Goal: Task Accomplishment & Management: Manage account settings

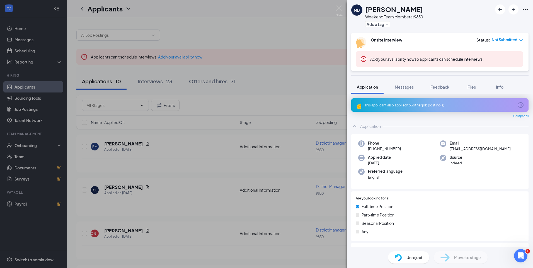
click at [215, 134] on div "MB [PERSON_NAME] Weekend Team Member at 9830 Add a tag Onsite Interview Status …" at bounding box center [266, 134] width 533 height 268
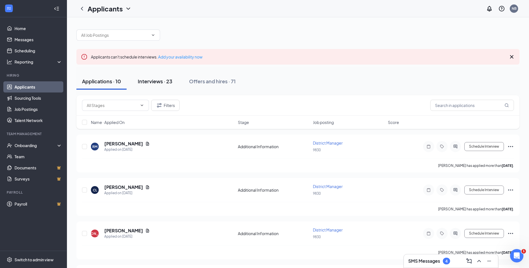
click at [150, 79] on div "Interviews · 23" at bounding box center [155, 81] width 35 height 7
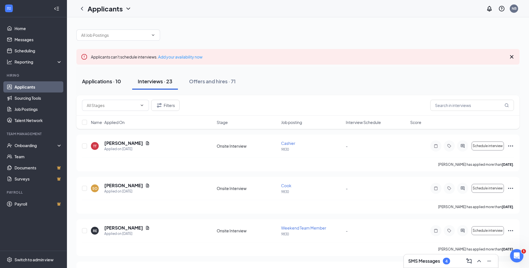
click at [108, 79] on div "Applications · 10" at bounding box center [101, 81] width 39 height 7
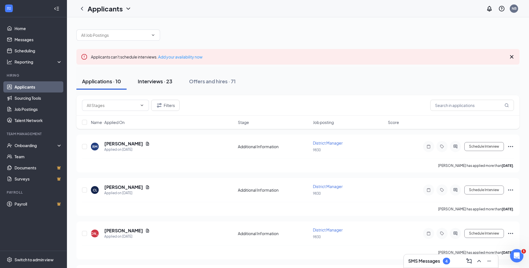
click at [153, 82] on div "Interviews · 23" at bounding box center [155, 81] width 35 height 7
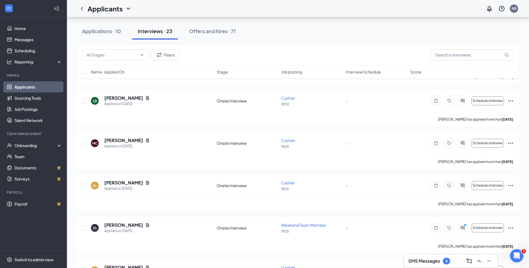
scroll to position [362, 0]
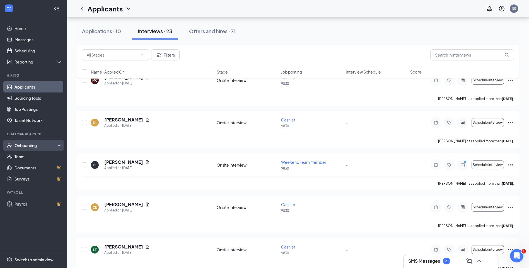
click at [42, 146] on div "Onboarding" at bounding box center [35, 146] width 43 height 6
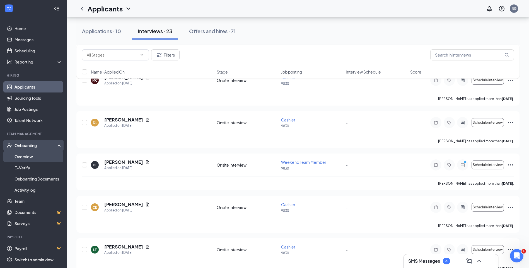
click at [33, 155] on link "Overview" at bounding box center [38, 156] width 48 height 11
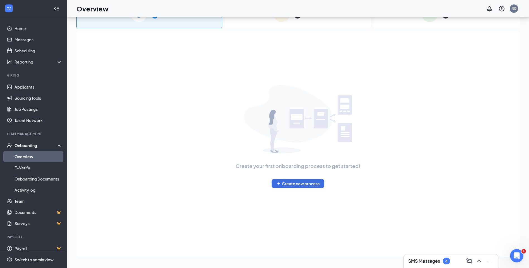
scroll to position [25, 0]
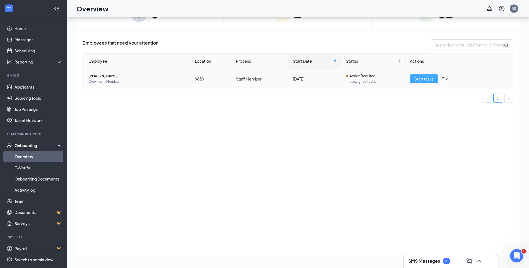
click at [417, 78] on span "Start tasks" at bounding box center [423, 79] width 19 height 6
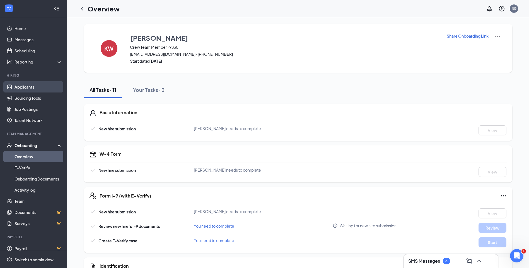
click at [30, 87] on link "Applicants" at bounding box center [38, 86] width 48 height 11
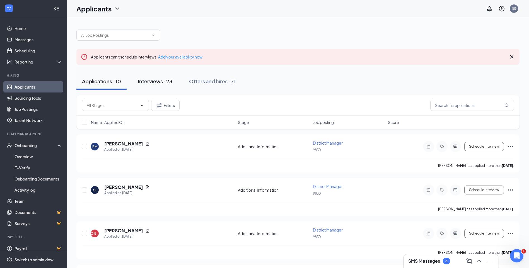
click at [152, 78] on div "Interviews · 23" at bounding box center [155, 81] width 35 height 7
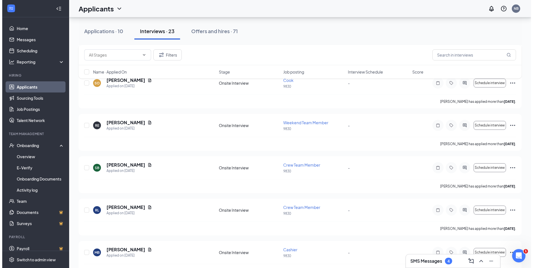
scroll to position [139, 0]
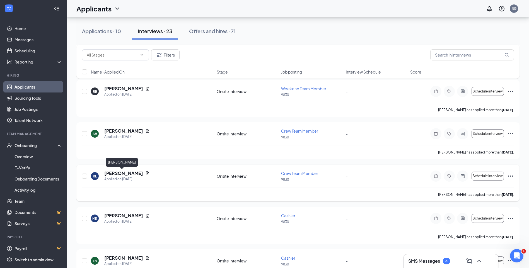
click at [118, 176] on h5 "[PERSON_NAME]" at bounding box center [123, 173] width 39 height 6
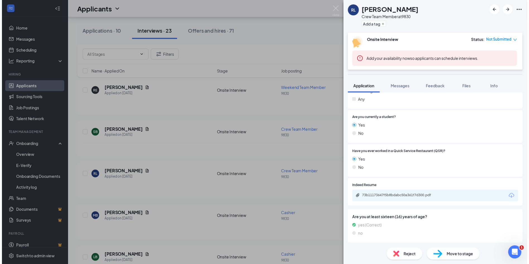
scroll to position [167, 0]
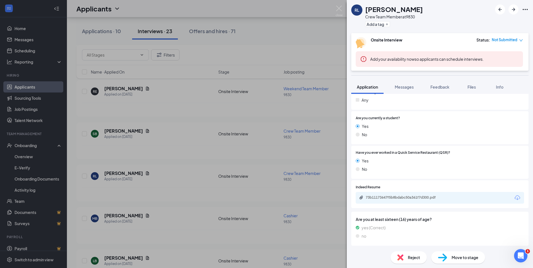
click at [180, 192] on div "[PERSON_NAME] Crew Team Member at 9830 Add a tag Onsite Interview Status : Not …" at bounding box center [266, 134] width 533 height 268
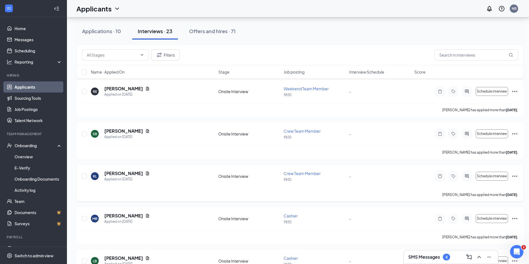
click at [516, 176] on icon "Ellipses" at bounding box center [514, 176] width 7 height 7
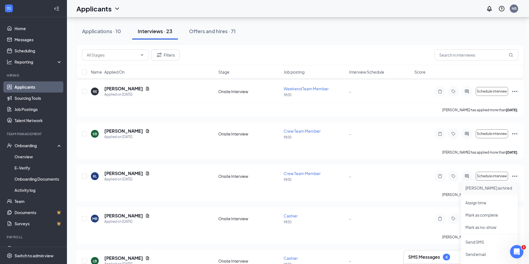
click at [480, 188] on p "[PERSON_NAME] as hired" at bounding box center [489, 188] width 48 height 6
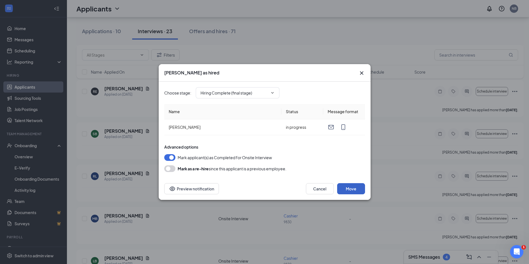
click at [340, 187] on button "Move" at bounding box center [351, 188] width 28 height 11
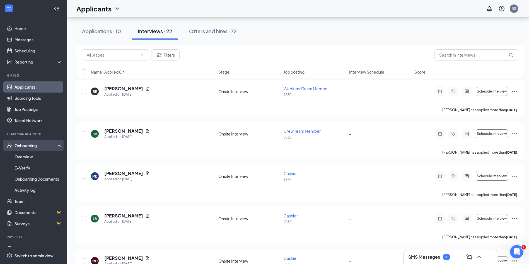
click at [26, 146] on div "Onboarding" at bounding box center [35, 146] width 43 height 6
click at [27, 146] on div "Onboarding" at bounding box center [35, 146] width 43 height 6
click at [28, 153] on link "Overview" at bounding box center [38, 156] width 48 height 11
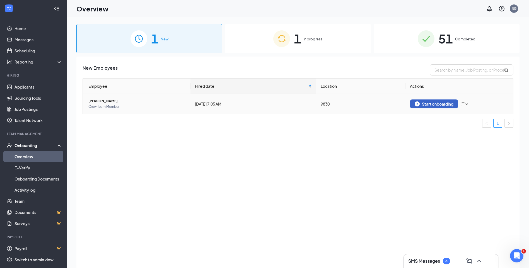
click at [436, 103] on div "Start onboarding" at bounding box center [433, 103] width 39 height 5
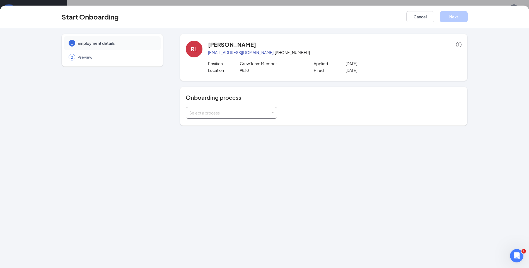
click at [272, 113] on span at bounding box center [273, 113] width 3 height 3
click at [216, 137] on li "Staff Member" at bounding box center [231, 135] width 91 height 10
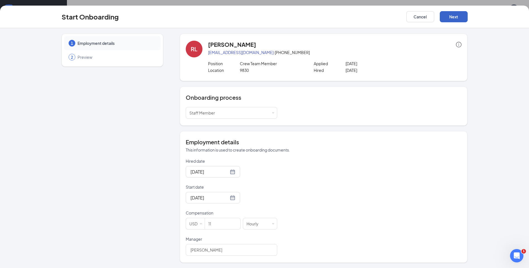
click at [448, 18] on button "Next" at bounding box center [453, 16] width 28 height 11
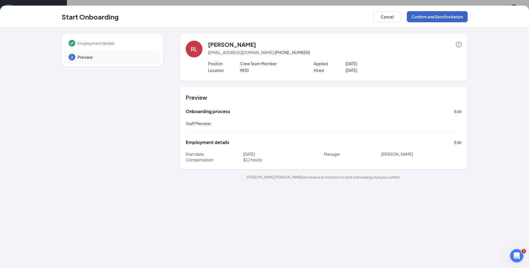
click at [425, 17] on button "Confirm and Send Invitation" at bounding box center [437, 16] width 61 height 11
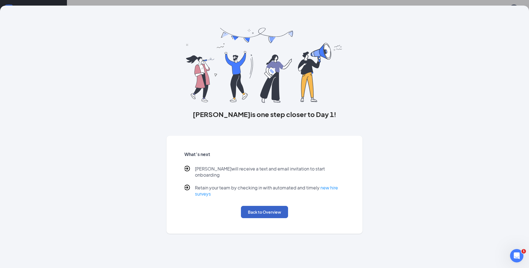
click at [267, 209] on button "Back to Overview" at bounding box center [264, 212] width 47 height 12
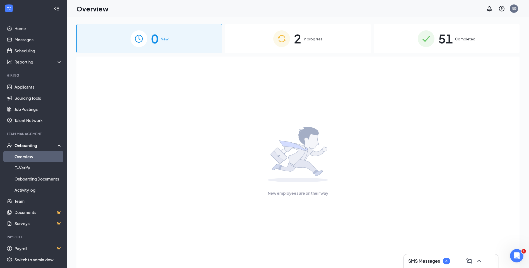
click at [320, 40] on span "In progress" at bounding box center [312, 39] width 19 height 6
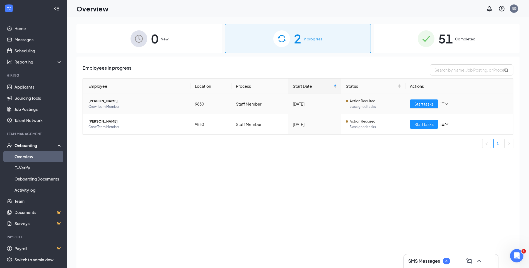
click at [444, 104] on icon "bars" at bounding box center [442, 104] width 4 height 4
click at [447, 117] on div "Stop process" at bounding box center [474, 116] width 60 height 6
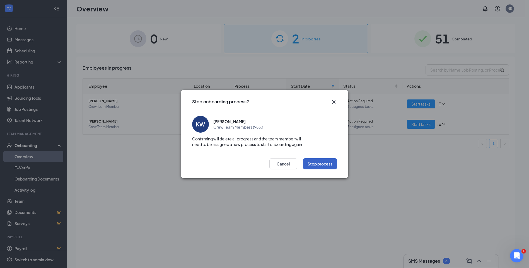
click at [324, 163] on button "Stop process" at bounding box center [320, 163] width 34 height 11
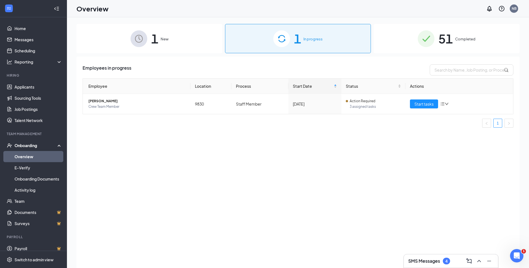
click at [155, 37] on span "1" at bounding box center [154, 38] width 7 height 19
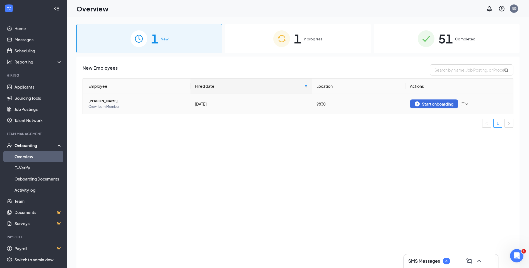
click at [465, 104] on icon "down" at bounding box center [467, 104] width 4 height 4
click at [479, 118] on li "Remove from onboarding" at bounding box center [494, 116] width 67 height 12
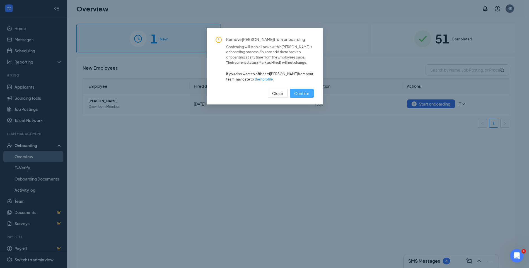
click at [303, 92] on span "Confirm" at bounding box center [301, 93] width 15 height 6
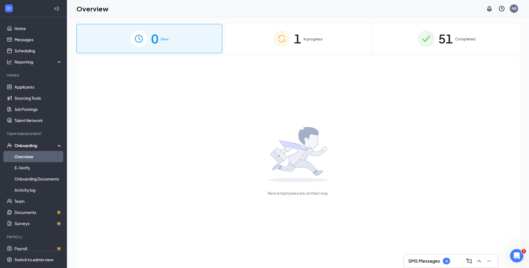
click at [310, 41] on span "In progress" at bounding box center [312, 39] width 19 height 6
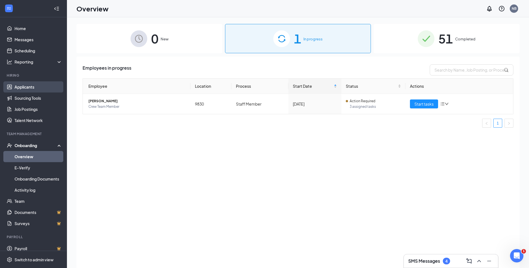
click at [28, 86] on link "Applicants" at bounding box center [38, 86] width 48 height 11
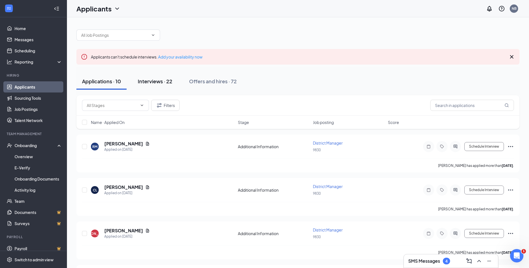
click at [143, 82] on div "Interviews · 22" at bounding box center [155, 81] width 35 height 7
